Goal: Task Accomplishment & Management: Manage account settings

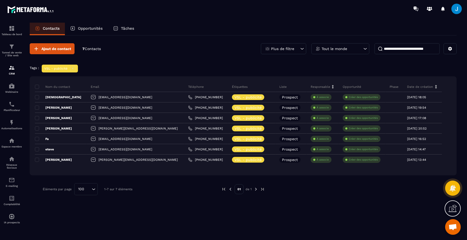
scroll to position [290, 0]
click at [214, 53] on div "Ajout de contact 7 Contacts Plus de filtre Tout le monde" at bounding box center [243, 48] width 427 height 11
click at [15, 29] on div "Tableau de bord" at bounding box center [11, 30] width 21 height 10
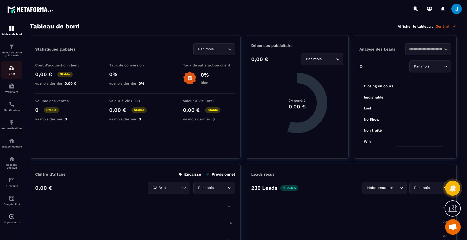
click at [11, 72] on div "CRM" at bounding box center [11, 70] width 21 height 10
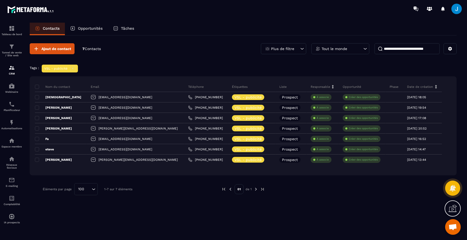
click at [341, 48] on p "Tout le monde" at bounding box center [335, 49] width 26 height 4
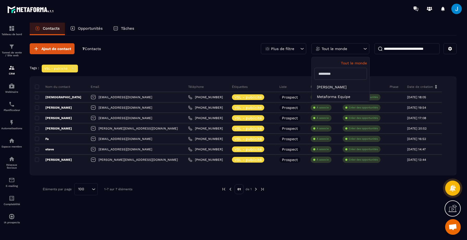
click at [302, 50] on icon at bounding box center [302, 48] width 5 height 5
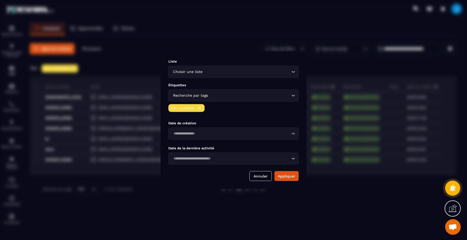
click at [201, 109] on img "Modal window" at bounding box center [199, 107] width 5 height 5
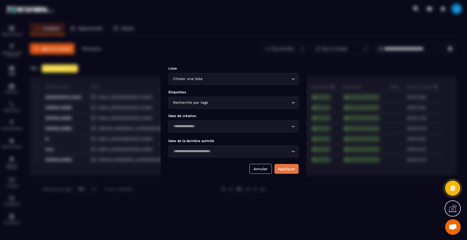
click at [292, 166] on button "Appliquer" at bounding box center [287, 169] width 24 height 10
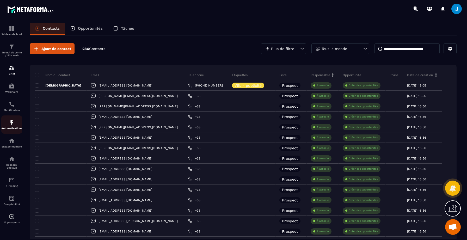
click at [12, 130] on p "Automatisations" at bounding box center [11, 128] width 21 height 3
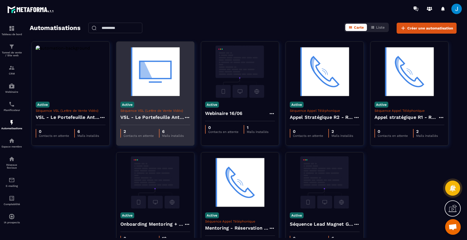
click at [154, 117] on h4 "VSL - Le Portefeuille Anti-Fragile" at bounding box center [152, 117] width 64 height 7
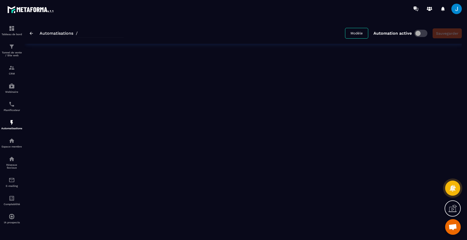
type input "**********"
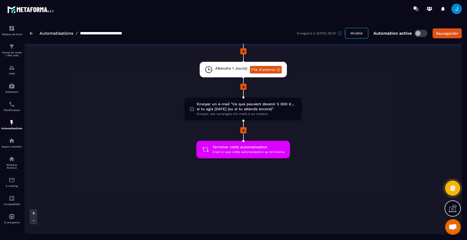
scroll to position [327, 0]
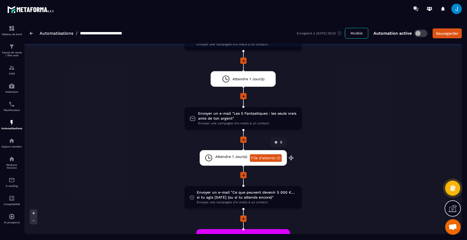
click at [268, 154] on link "File d'attente (1)" at bounding box center [266, 158] width 32 height 8
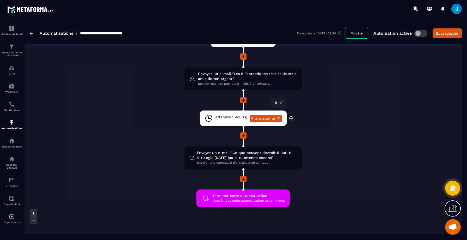
scroll to position [354, 0]
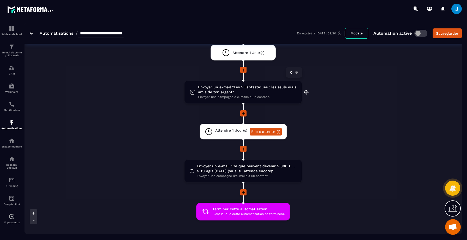
click at [274, 95] on span "Envoyer une campagne d'e-mails à un contact." at bounding box center [247, 97] width 99 height 5
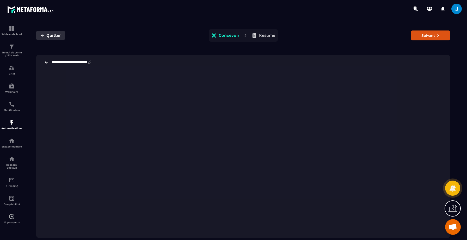
click at [48, 36] on span "Quitter" at bounding box center [53, 35] width 15 height 5
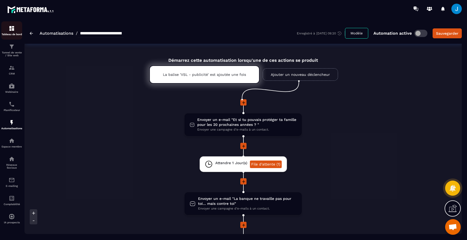
click at [12, 28] on img at bounding box center [12, 28] width 6 height 6
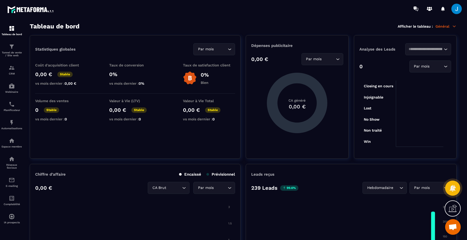
click at [456, 8] on span at bounding box center [457, 9] width 10 height 10
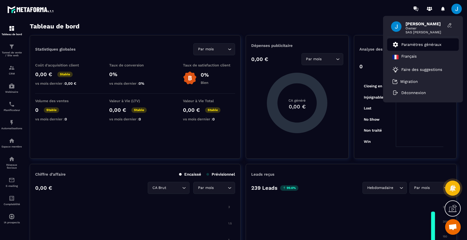
click at [424, 43] on p "Paramètres généraux" at bounding box center [422, 44] width 40 height 5
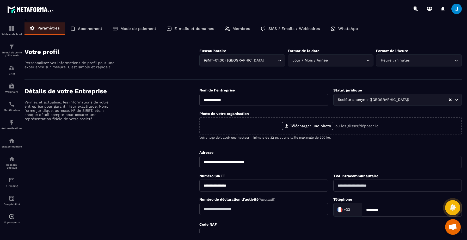
click at [304, 32] on div "SMS / Emails / Webinaires" at bounding box center [291, 28] width 70 height 13
